Goal: Information Seeking & Learning: Stay updated

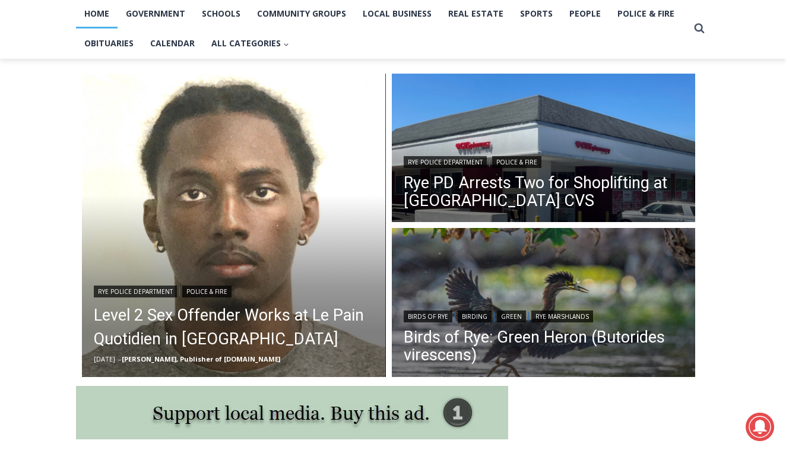
scroll to position [293, 0]
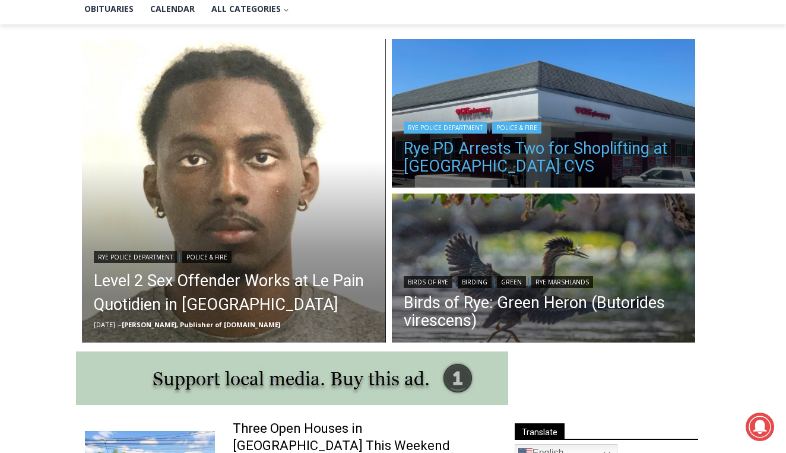
click at [425, 164] on link "Rye PD Arrests Two for Shoplifting at [GEOGRAPHIC_DATA] CVS" at bounding box center [543, 157] width 280 height 36
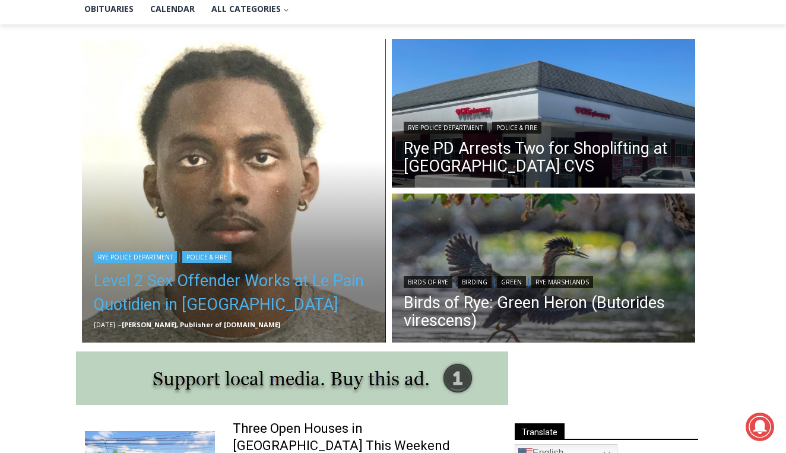
click at [266, 279] on link "Level 2 Sex Offender Works at Le Pain Quotidien in [GEOGRAPHIC_DATA]" at bounding box center [234, 292] width 280 height 47
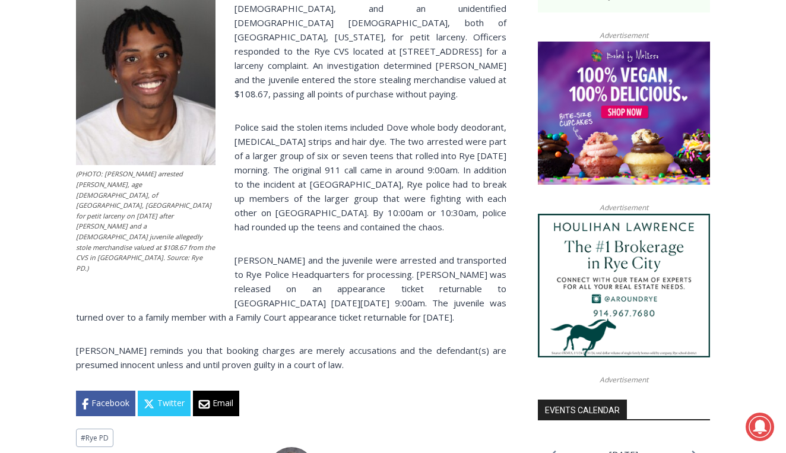
scroll to position [926, 0]
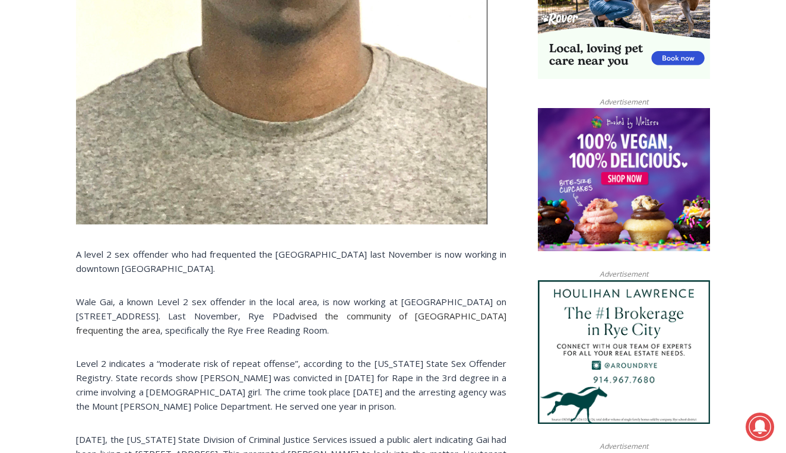
scroll to position [756, 0]
